Goal: Use online tool/utility: Utilize a website feature to perform a specific function

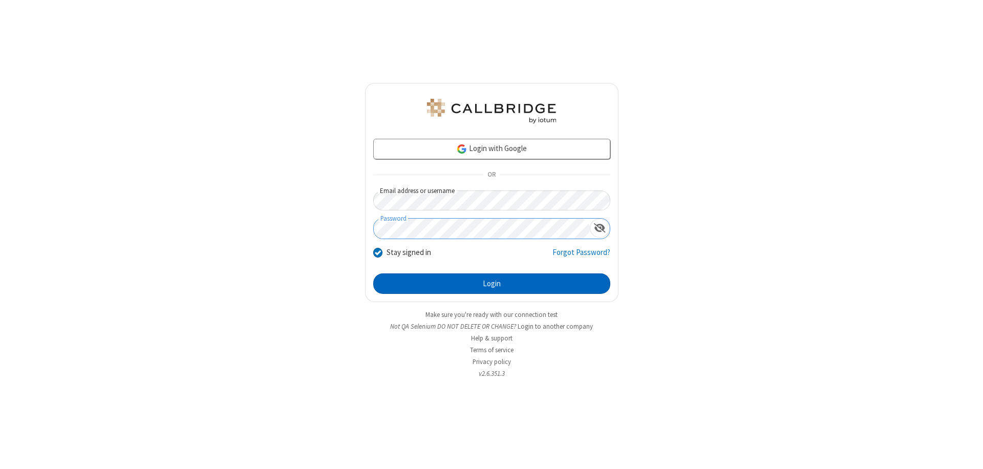
click at [492, 284] on button "Login" at bounding box center [491, 283] width 237 height 20
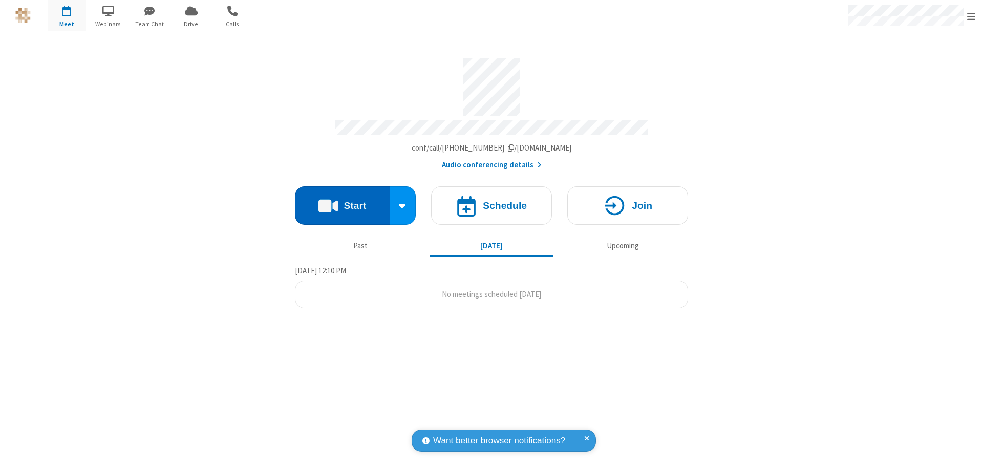
click at [342, 201] on button "Start" at bounding box center [342, 205] width 95 height 38
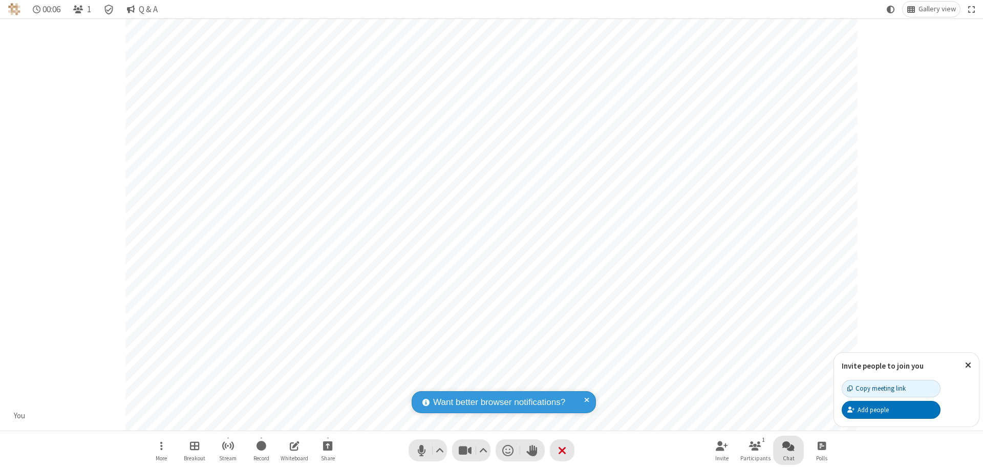
click at [789, 446] on span "Open chat" at bounding box center [789, 445] width 12 height 13
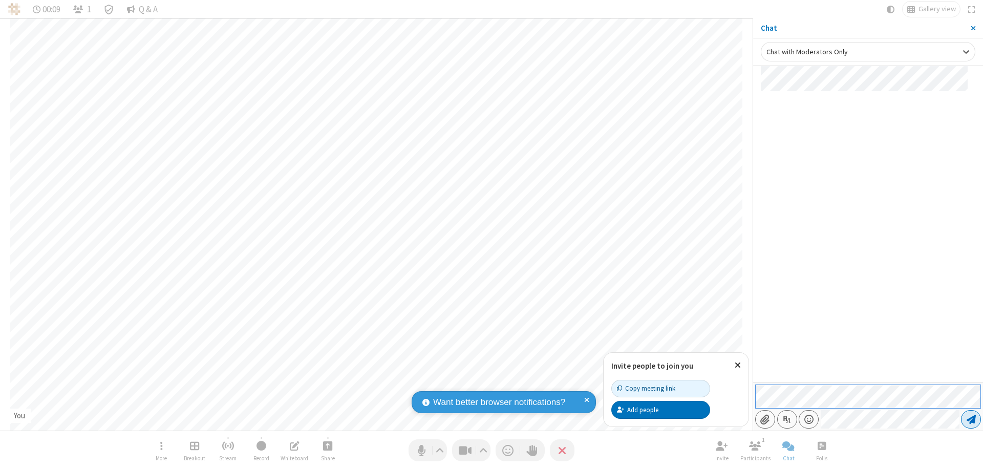
click at [971, 419] on span "Send message" at bounding box center [971, 419] width 9 height 10
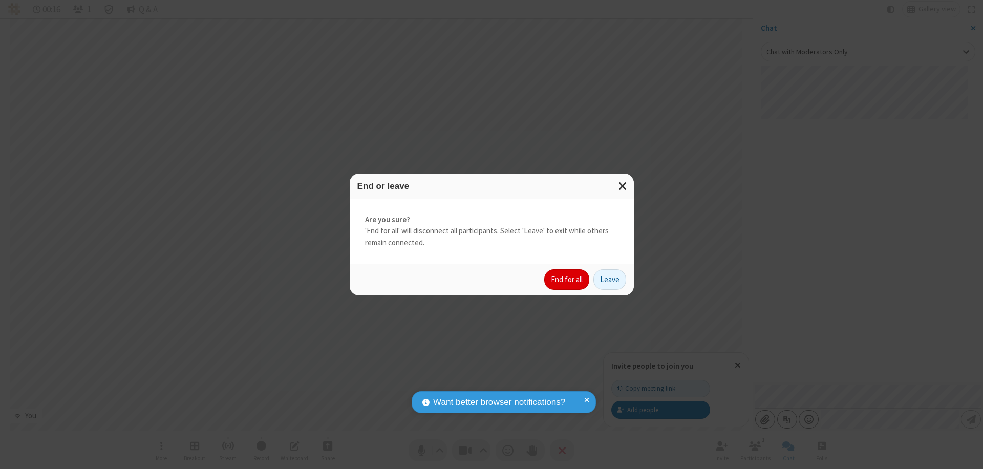
click at [567, 280] on button "End for all" at bounding box center [566, 279] width 45 height 20
